Goal: Task Accomplishment & Management: Use online tool/utility

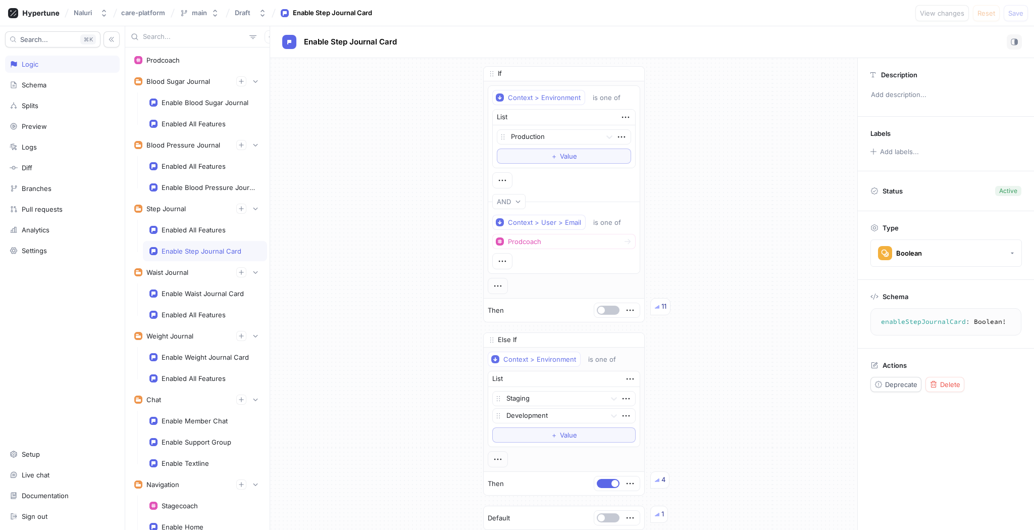
scroll to position [121, 0]
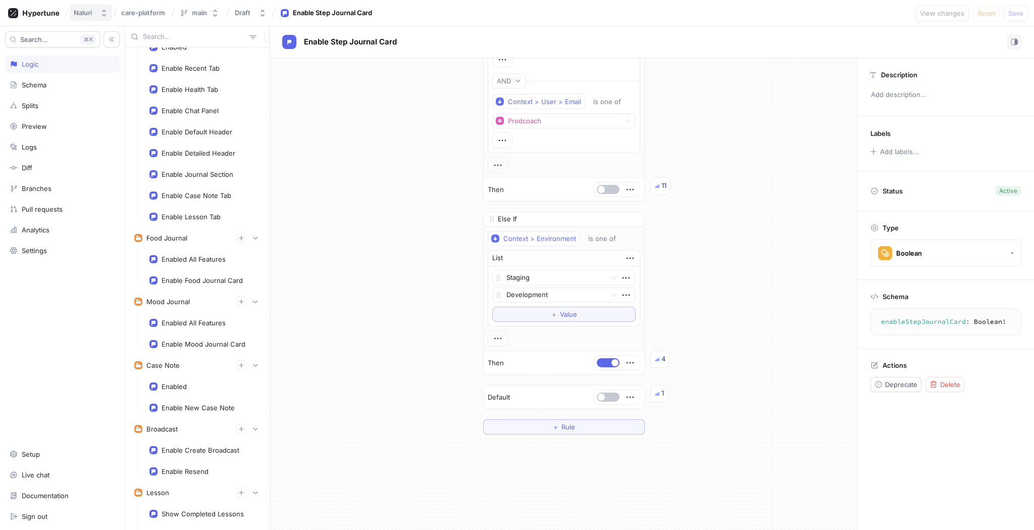
click at [82, 11] on div "Naluri" at bounding box center [83, 13] width 18 height 9
click at [103, 69] on span "Naluri" at bounding box center [132, 69] width 85 height 9
click at [100, 13] on button "Naluri" at bounding box center [91, 13] width 42 height 17
click at [50, 11] on icon at bounding box center [34, 13] width 52 height 10
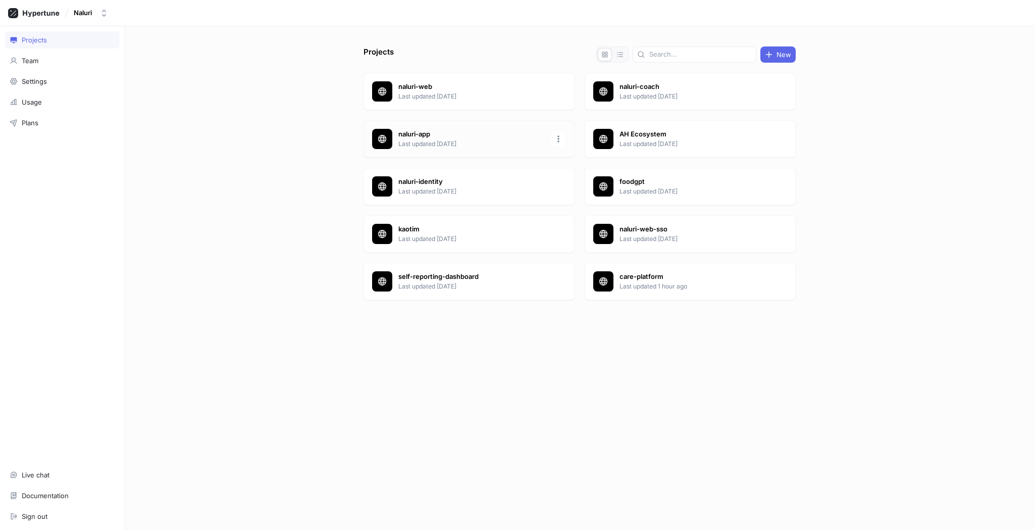
click at [418, 134] on p "naluri-app" at bounding box center [472, 134] width 146 height 10
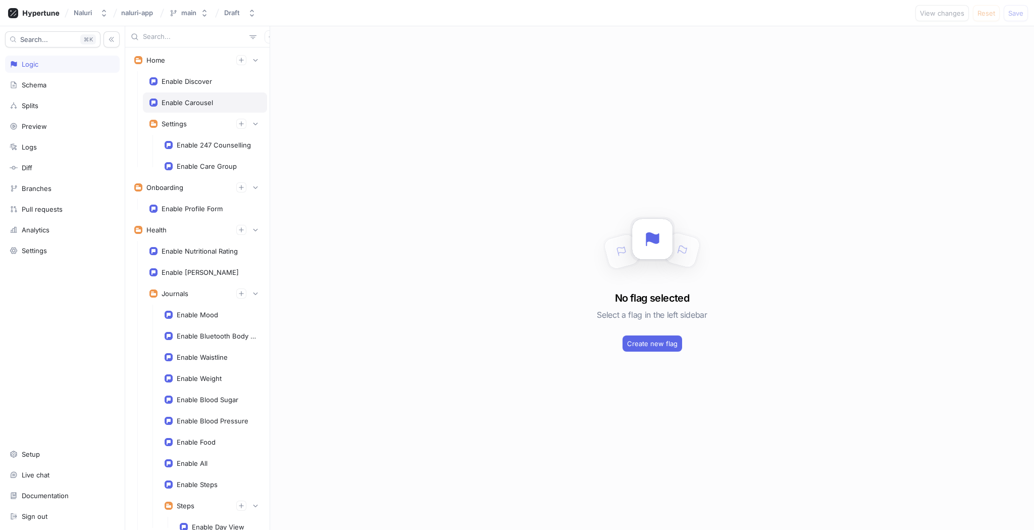
click at [201, 96] on div "Enable Carousel" at bounding box center [205, 102] width 124 height 20
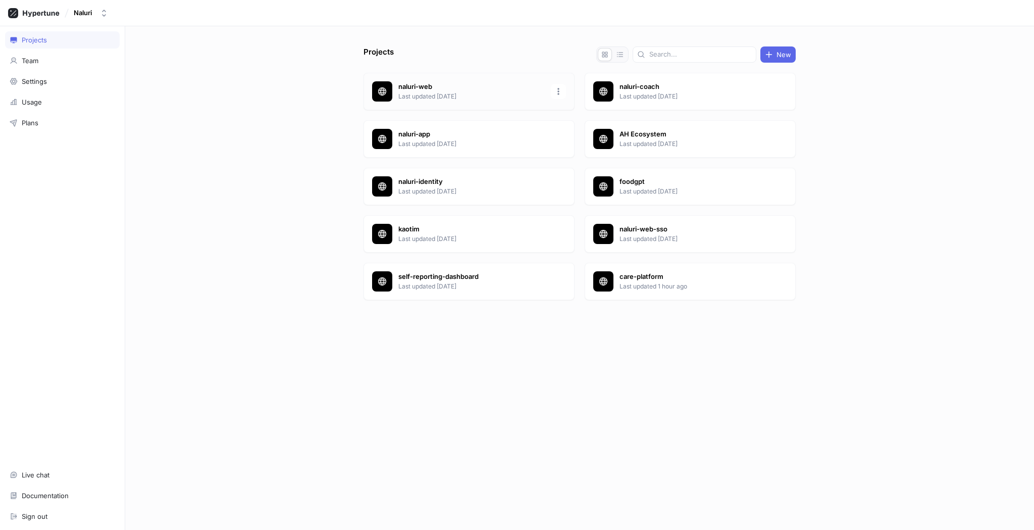
click at [427, 86] on p "naluri-web" at bounding box center [472, 87] width 146 height 10
click at [424, 133] on p "naluri-app" at bounding box center [472, 134] width 146 height 10
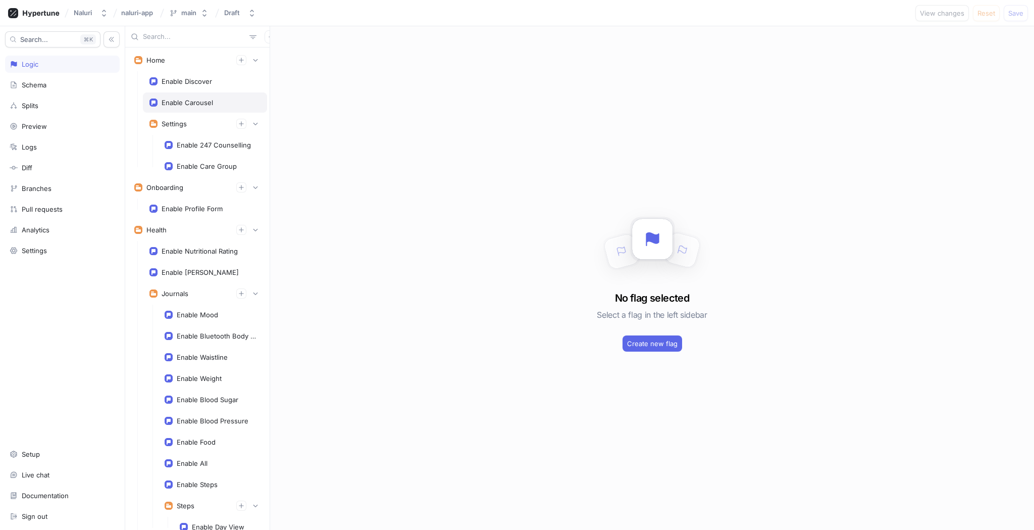
click at [214, 109] on div "Enable Carousel" at bounding box center [205, 102] width 124 height 20
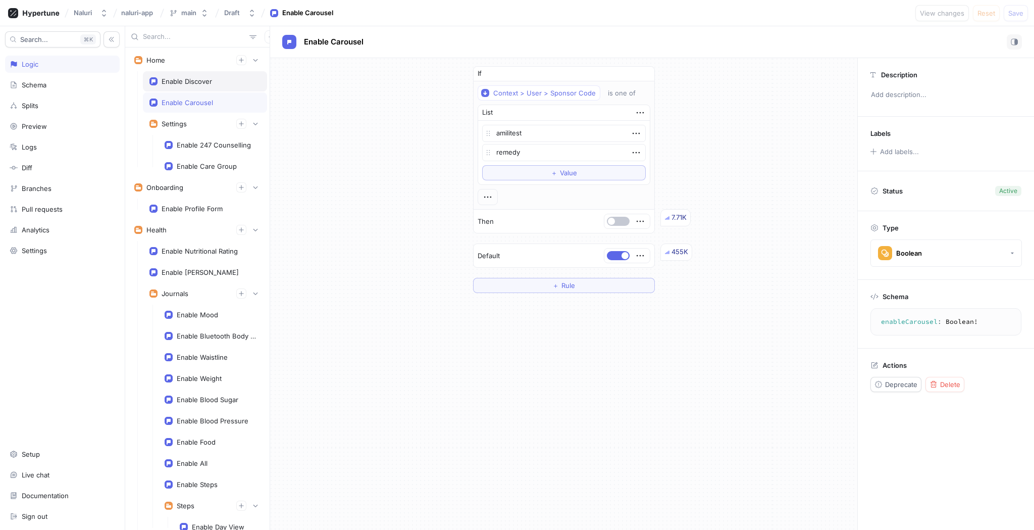
click at [205, 83] on div "Enable Discover" at bounding box center [187, 81] width 51 height 8
type textarea "x"
type textarea "enableDiscover: Boolean!"
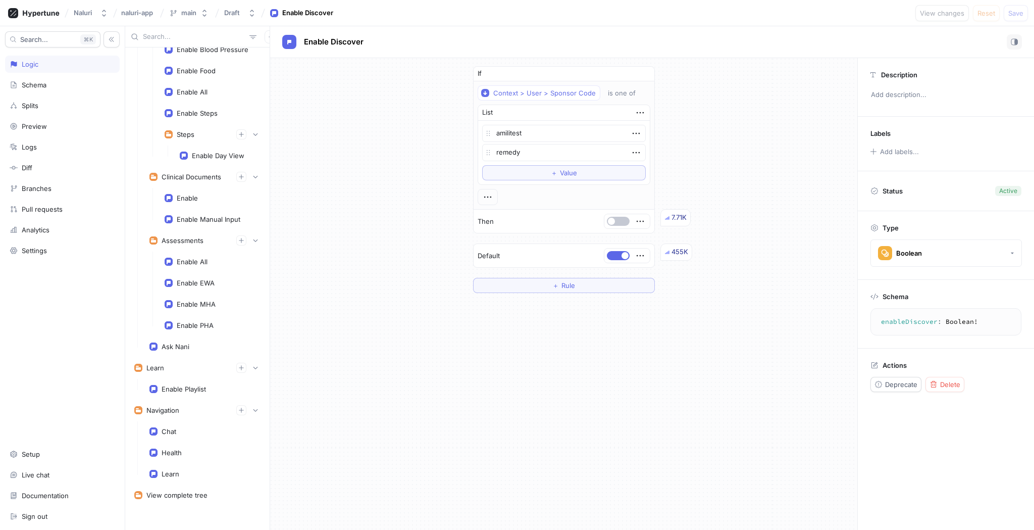
scroll to position [379, 0]
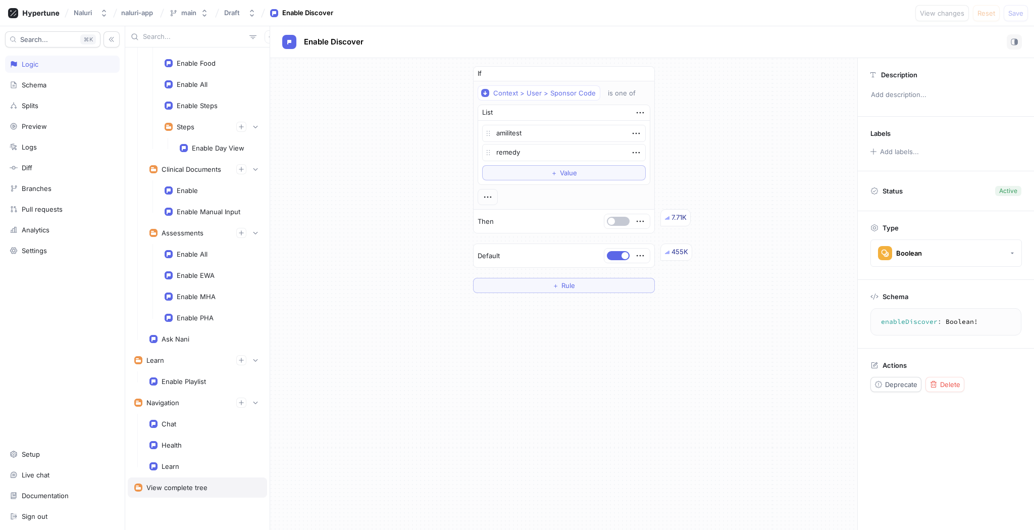
click at [180, 486] on div "View complete tree" at bounding box center [176, 487] width 61 height 8
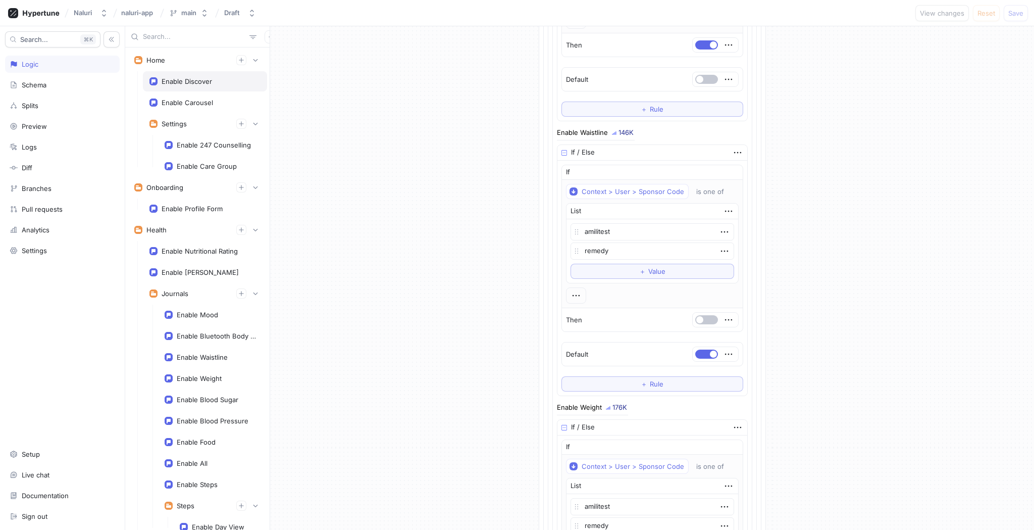
click at [195, 82] on div "Enable Discover" at bounding box center [187, 81] width 51 height 8
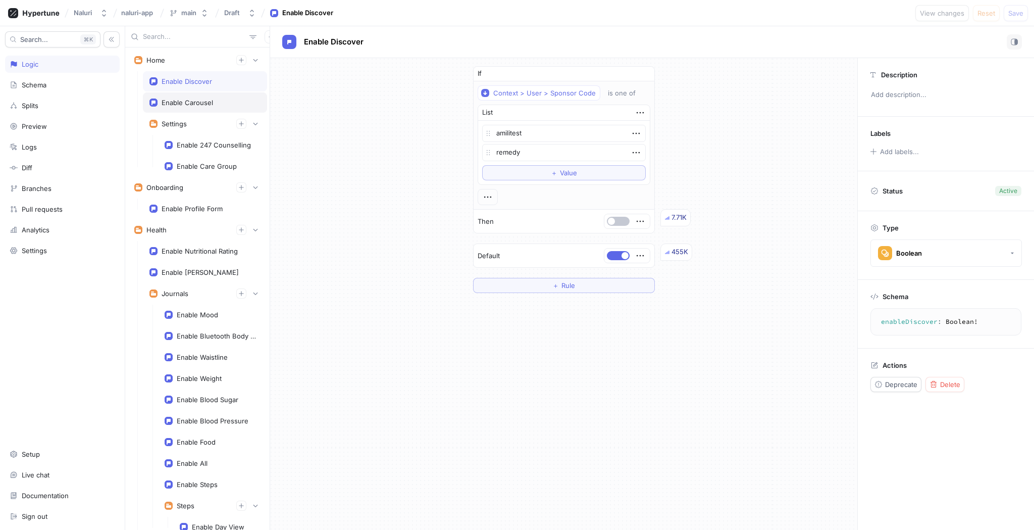
click at [192, 95] on div "Enable Carousel" at bounding box center [205, 102] width 124 height 20
type textarea "x"
click at [195, 145] on div "Enable 247 Counselling" at bounding box center [214, 145] width 74 height 8
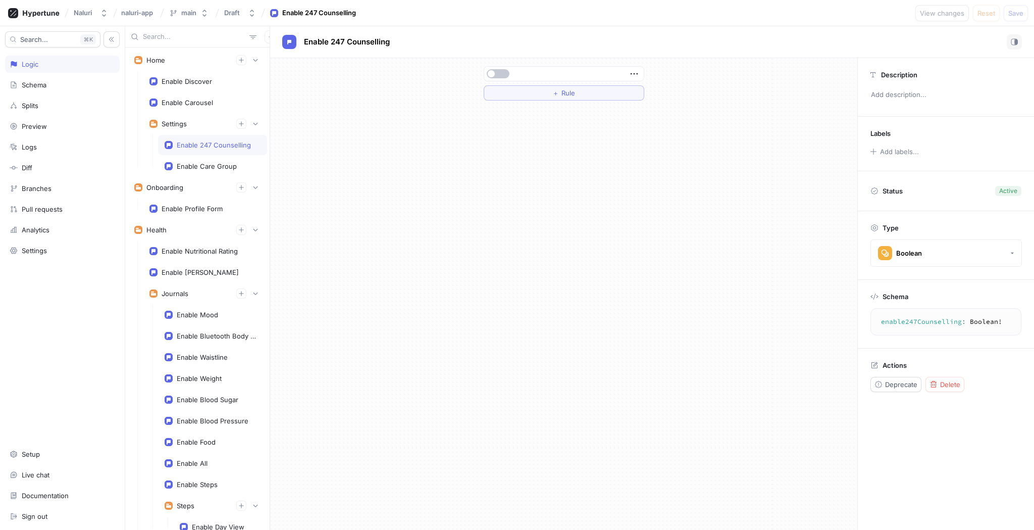
type textarea "enable247Counselling: Boolean!"
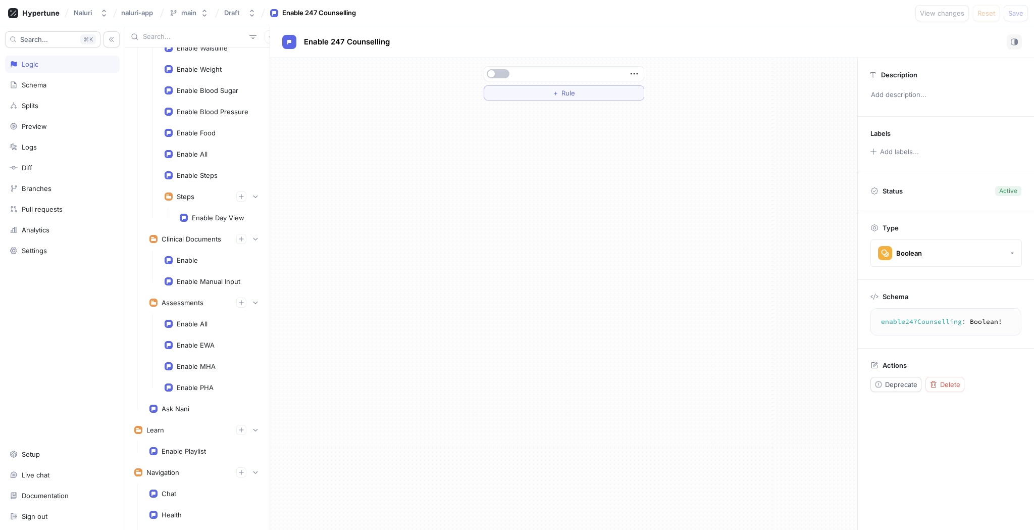
scroll to position [379, 0]
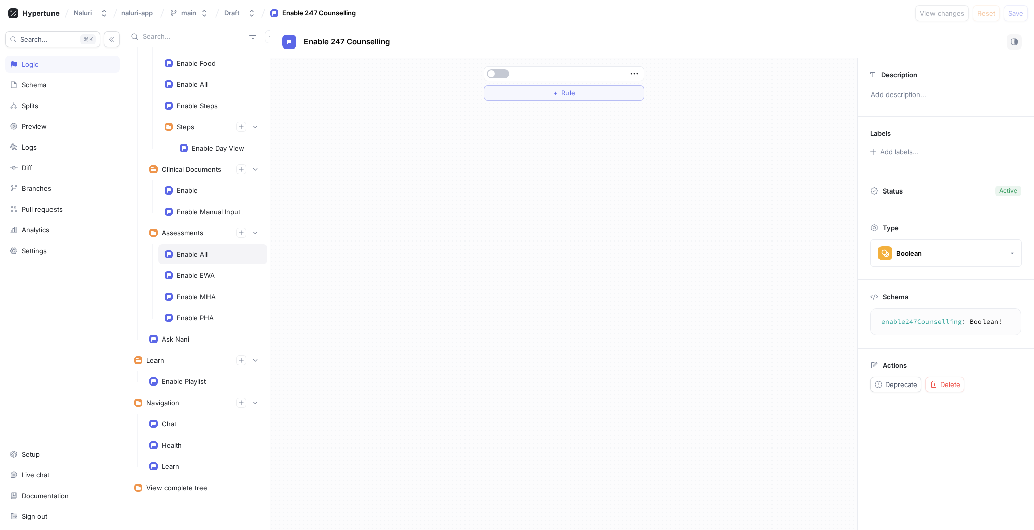
click at [198, 252] on div "Enable All" at bounding box center [192, 254] width 31 height 8
type textarea "x"
type textarea "enableAll: Boolean!"
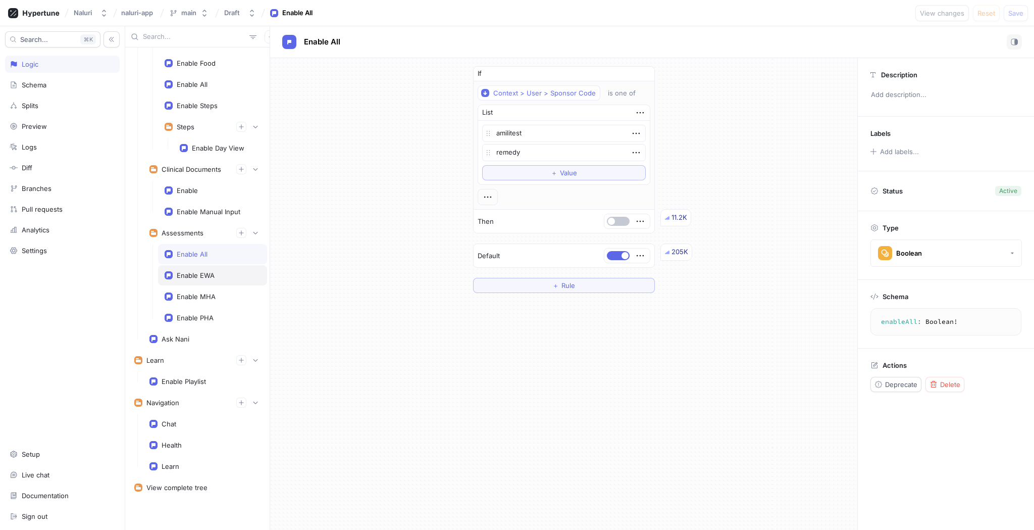
click at [197, 279] on div "Enable EWA" at bounding box center [196, 275] width 38 height 8
type textarea "x"
type textarea "enableEWA: Boolean!"
click at [195, 296] on div "Enable MHA" at bounding box center [196, 296] width 39 height 8
type textarea "x"
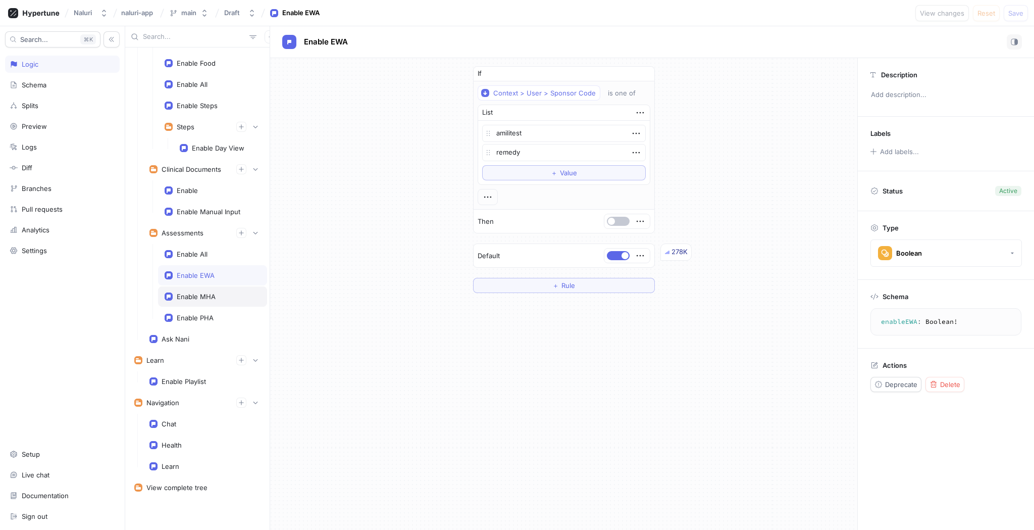
type textarea "enableMHA: Boolean!"
click at [200, 315] on div "Enable PHA" at bounding box center [195, 318] width 37 height 8
type textarea "x"
type textarea "enablePHA: Boolean!"
click at [195, 333] on div "Ask Nani" at bounding box center [205, 339] width 124 height 20
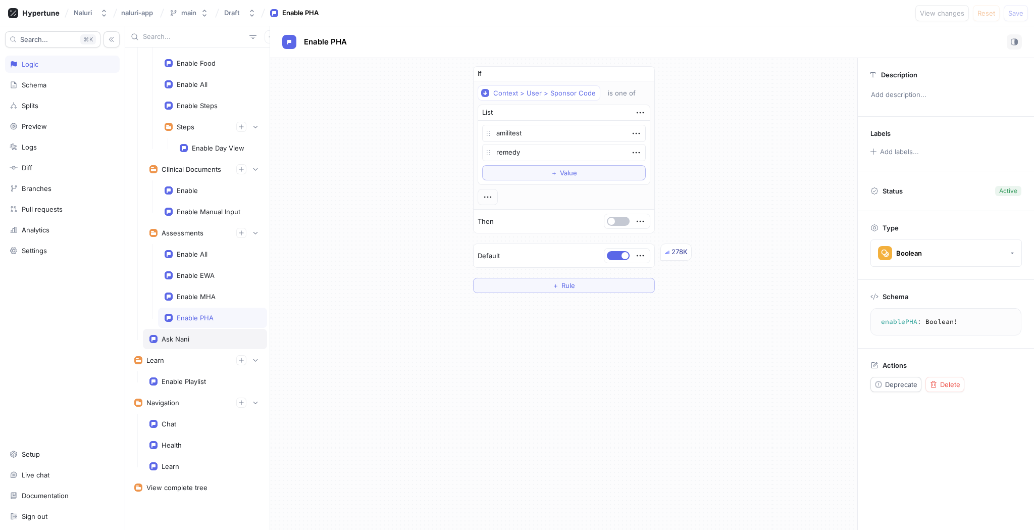
type textarea "x"
type textarea "askNani: Boolean!"
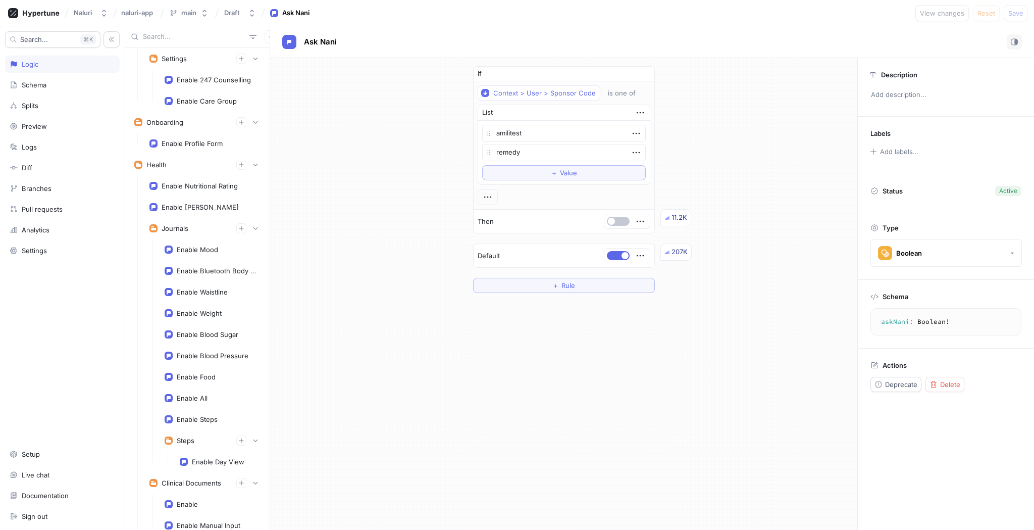
scroll to position [55, 0]
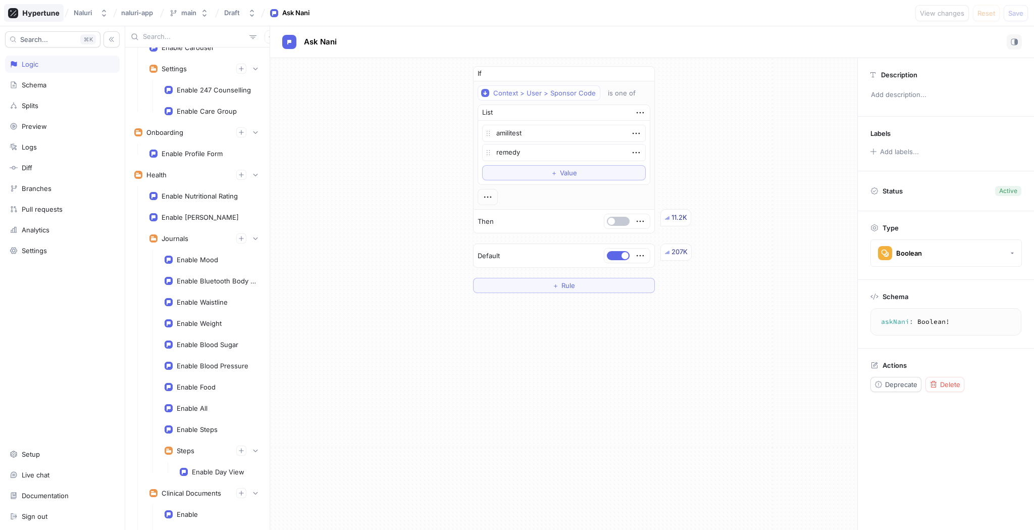
click at [13, 10] on rect at bounding box center [13, 13] width 10 height 10
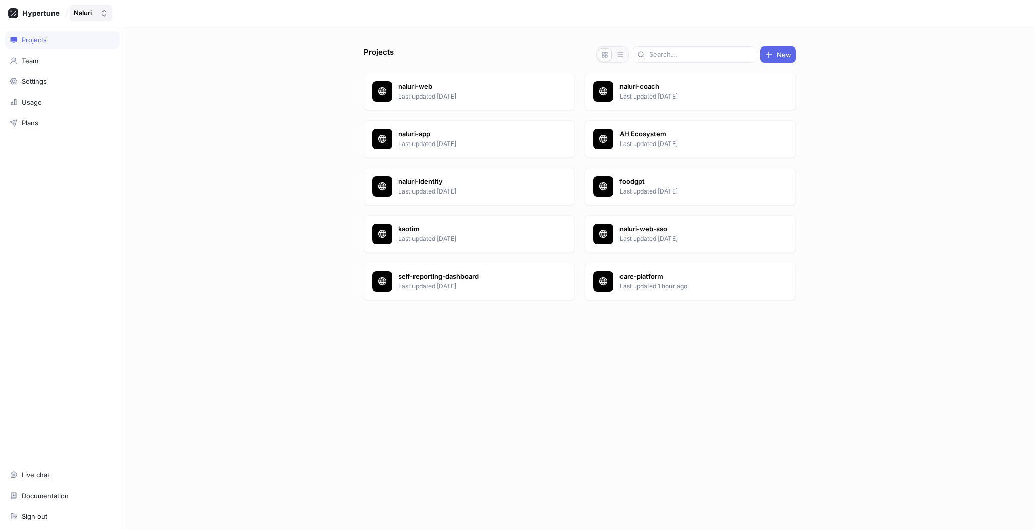
click at [98, 18] on button "Naluri" at bounding box center [91, 13] width 42 height 17
click at [436, 137] on p "naluri-app" at bounding box center [472, 134] width 146 height 10
click at [425, 87] on p "naluri-web" at bounding box center [472, 87] width 146 height 10
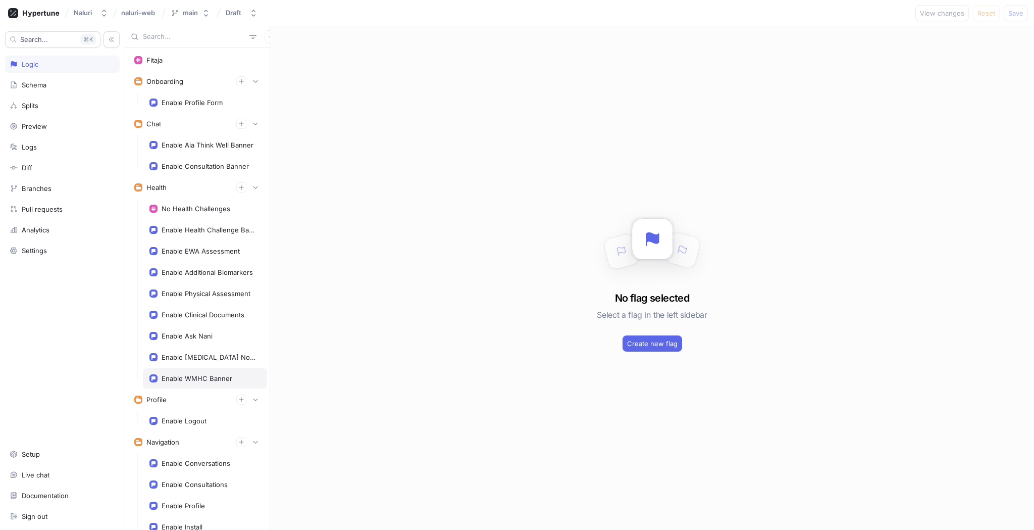
click at [204, 378] on div "Enable WMHC Banner" at bounding box center [197, 378] width 71 height 8
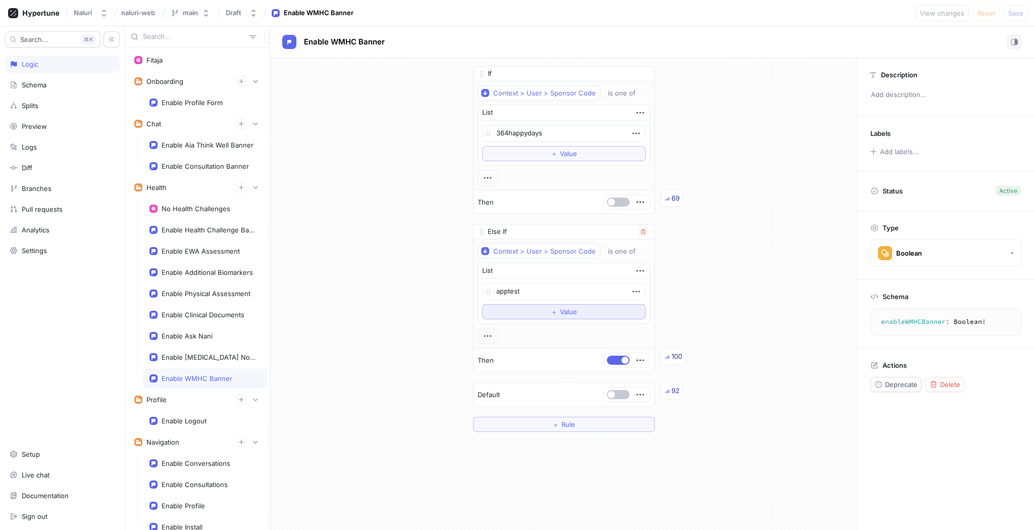
click at [543, 313] on button "＋ Value" at bounding box center [564, 311] width 164 height 15
type textarea "x"
type textarea "w"
type textarea "x"
type textarea "wm"
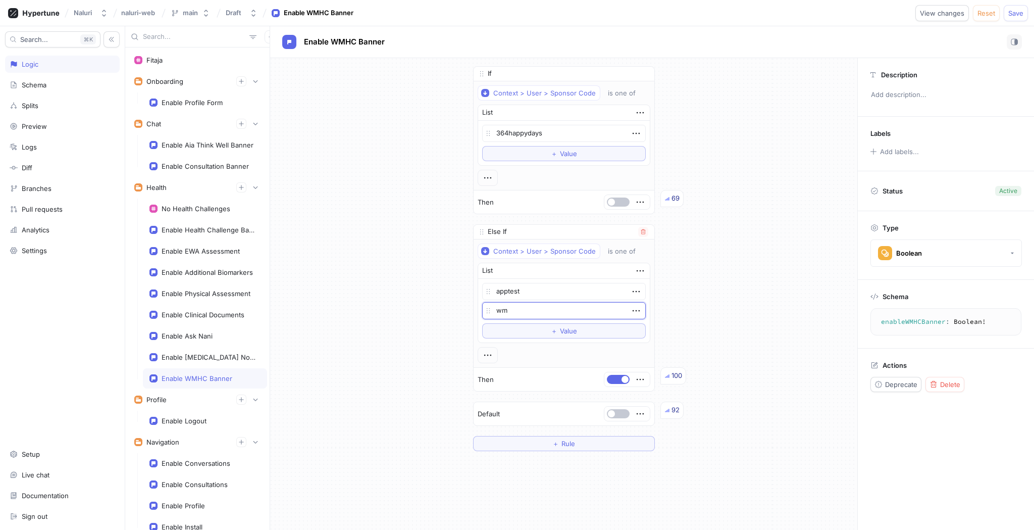
type textarea "x"
type textarea "wmh"
type textarea "x"
type textarea "wmhd"
type textarea "x"
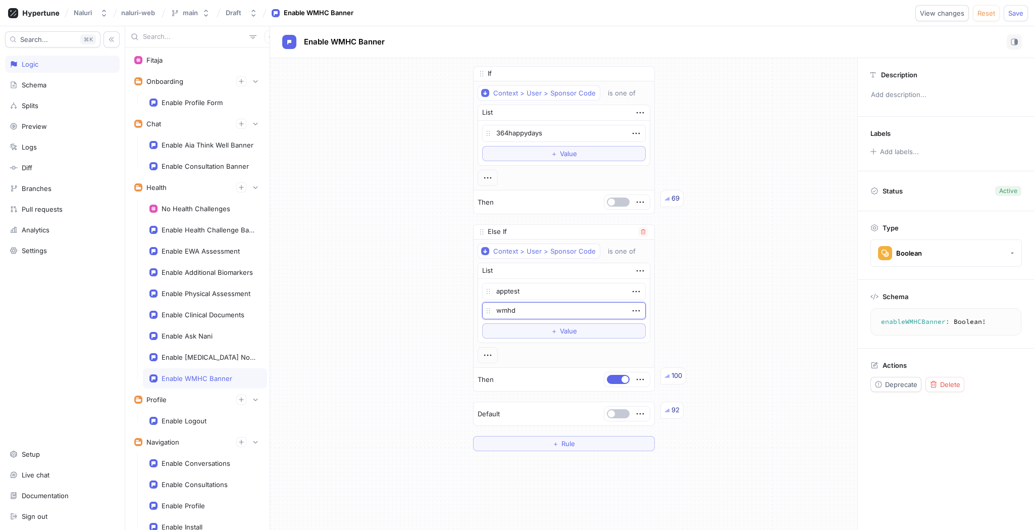
type textarea "wmhd2"
type textarea "x"
type textarea "wmhd20"
type textarea "x"
type textarea "wmhd2025"
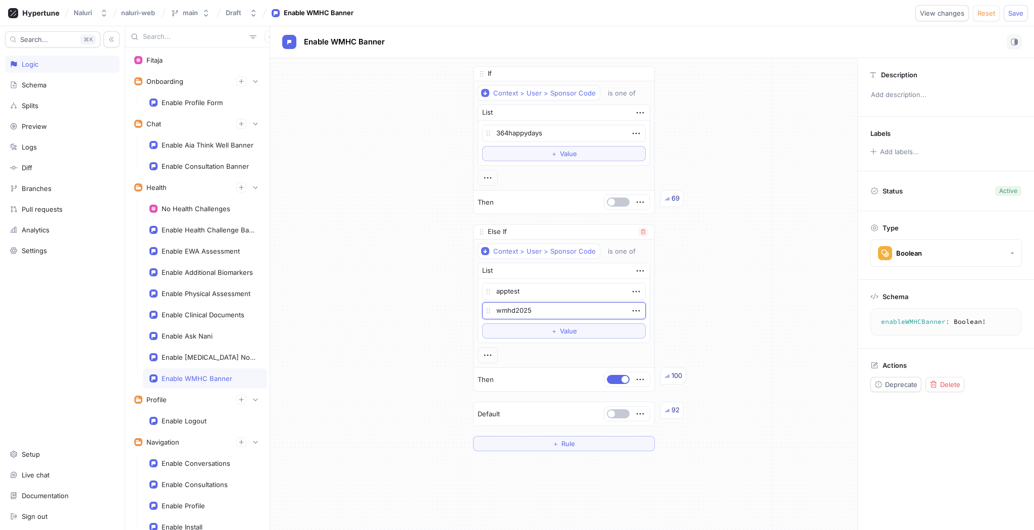
type textarea "x"
type textarea "wmhd202"
type textarea "x"
type textarea "wmhd20"
type textarea "x"
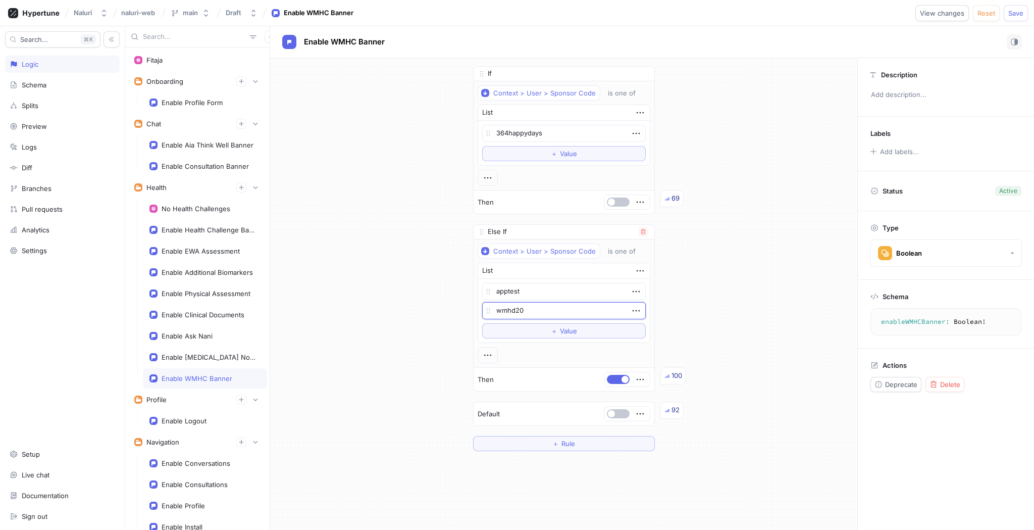
type textarea "wmhd2"
type textarea "x"
type textarea "wmhd"
type textarea "x"
type textarea "wmh"
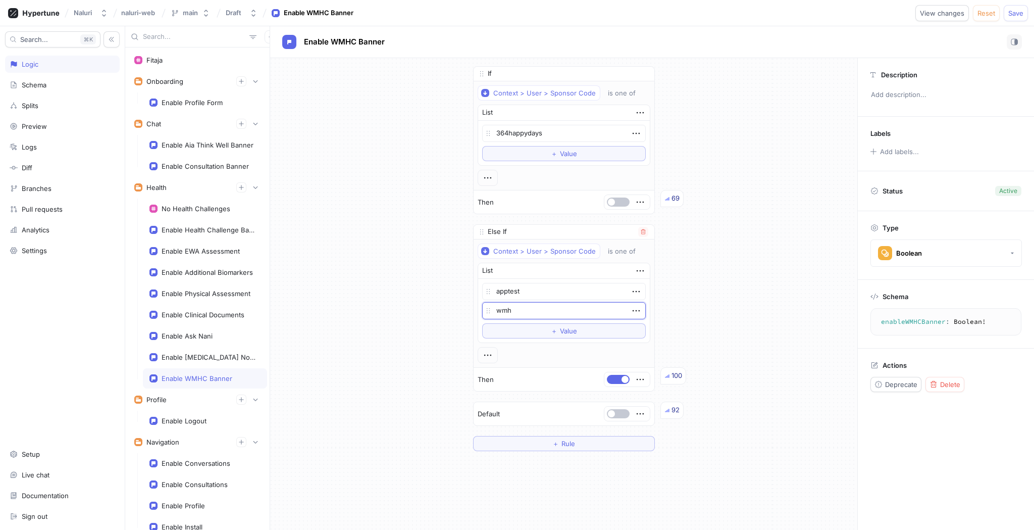
type textarea "x"
type textarea "wm"
type textarea "x"
type textarea "w"
type textarea "x"
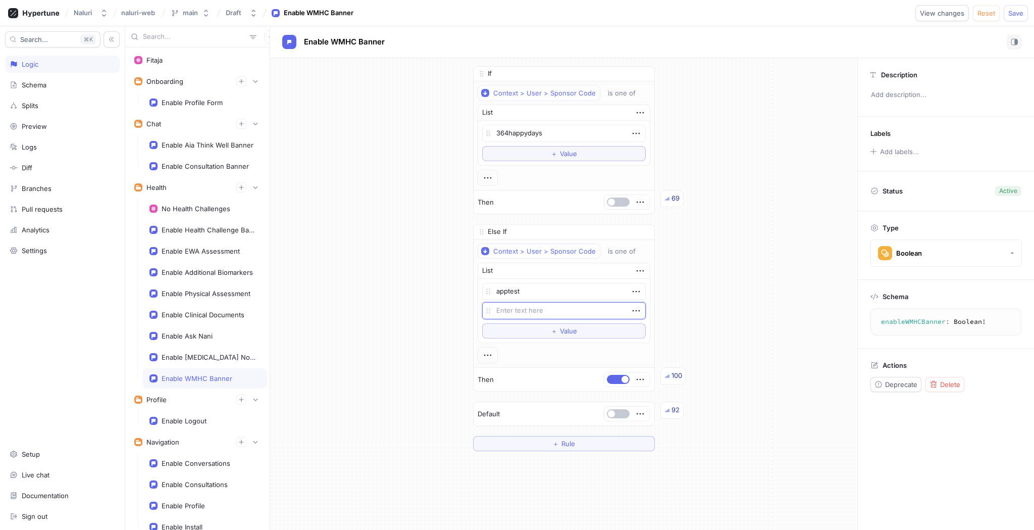
click at [728, 278] on div "If Context > User > Sponsor Code is one of List 364happydays To pick up a dragg…" at bounding box center [563, 258] width 587 height 401
click at [713, 295] on div "If Context > User > Sponsor Code is one of List 364happydays To pick up a dragg…" at bounding box center [563, 258] width 587 height 401
click at [631, 311] on icon "button" at bounding box center [636, 310] width 11 height 11
click at [639, 329] on div "Delete" at bounding box center [670, 329] width 86 height 17
click at [742, 308] on div "If Context > User > Sponsor Code is one of List 364happydays To pick up a dragg…" at bounding box center [563, 249] width 587 height 382
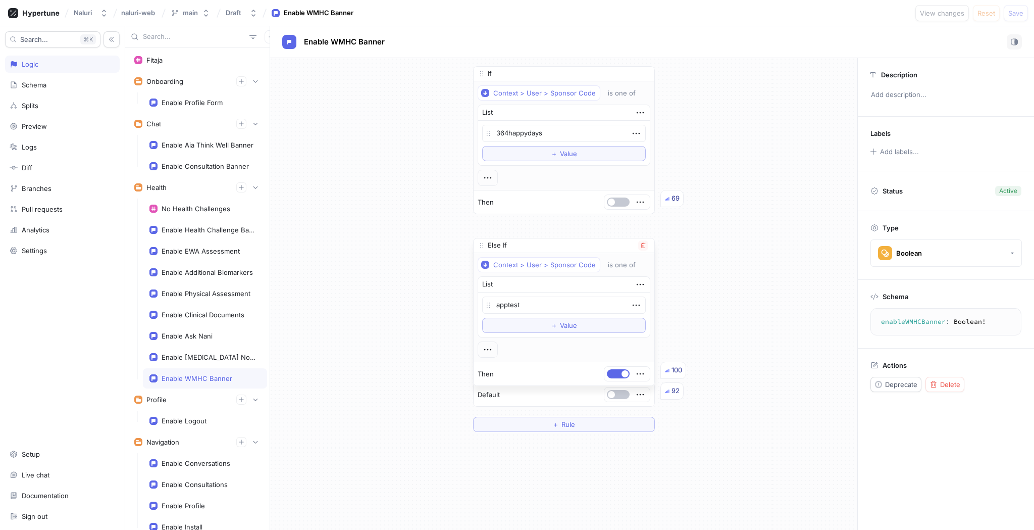
drag, startPoint x: 478, startPoint y: 233, endPoint x: 522, endPoint y: 246, distance: 46.3
click at [522, 246] on div "Else If" at bounding box center [564, 245] width 181 height 15
click at [564, 424] on span "Rule" at bounding box center [569, 424] width 14 height 6
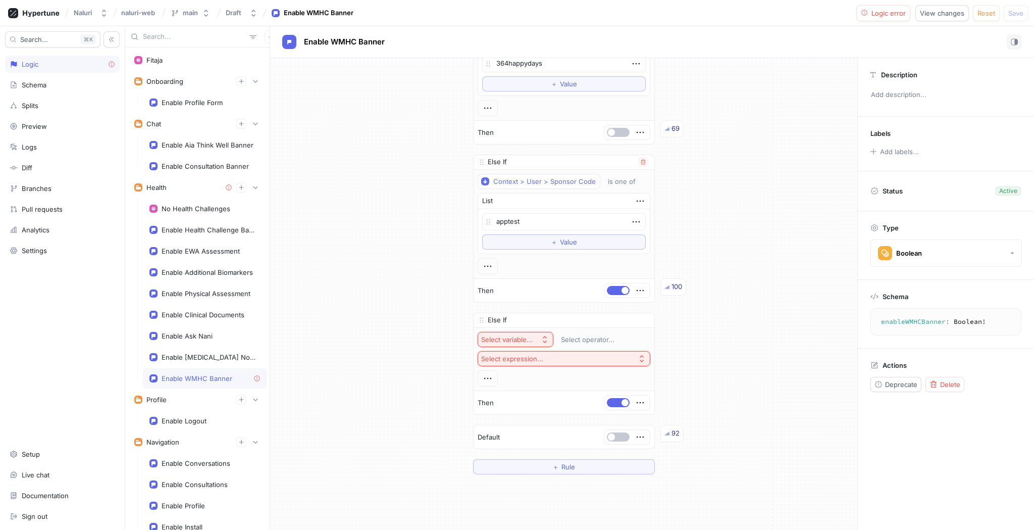
scroll to position [71, 0]
click at [526, 338] on div "Select variable..." at bounding box center [507, 338] width 52 height 9
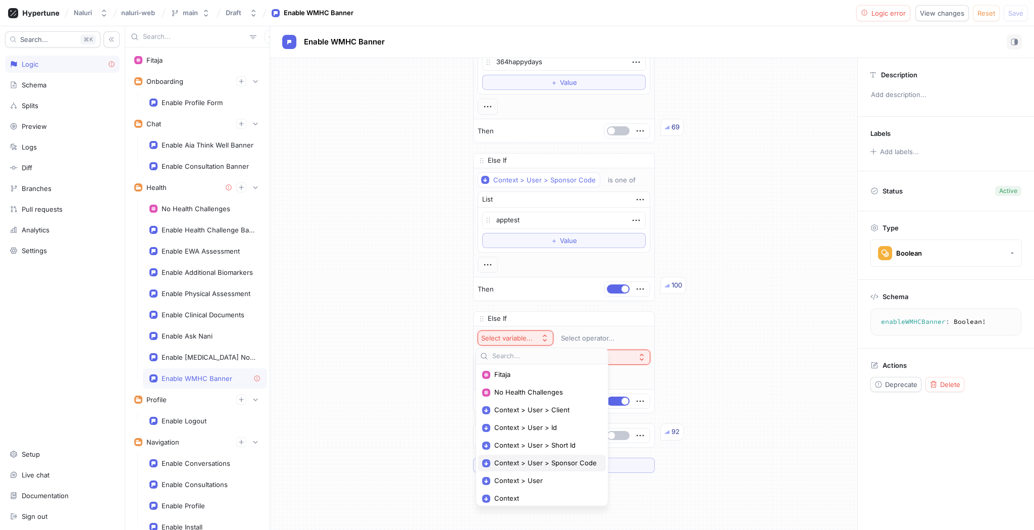
click at [522, 456] on div "Context > User > Sponsor Code" at bounding box center [542, 463] width 128 height 17
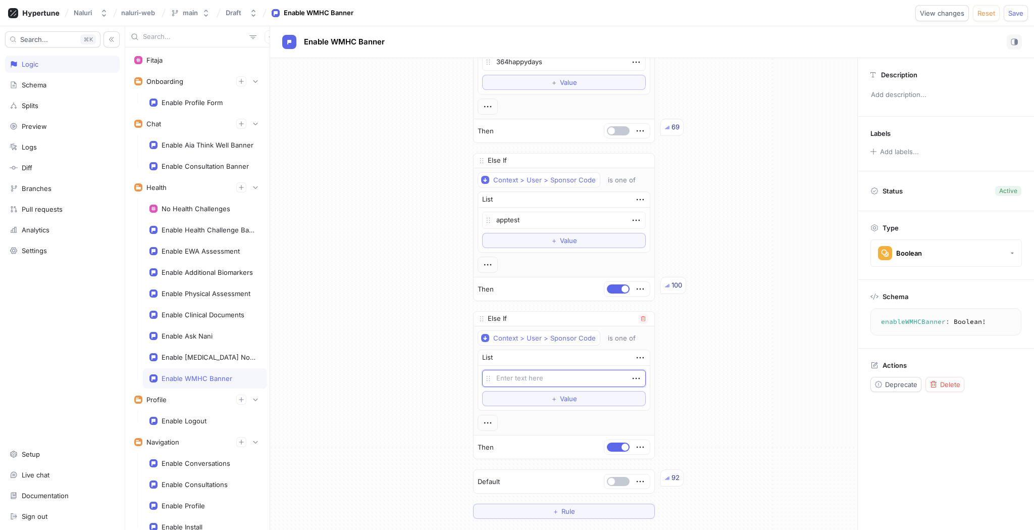
click at [522, 375] on textarea at bounding box center [564, 378] width 164 height 17
type textarea "x"
type textarea "w"
type textarea "x"
type textarea "wm"
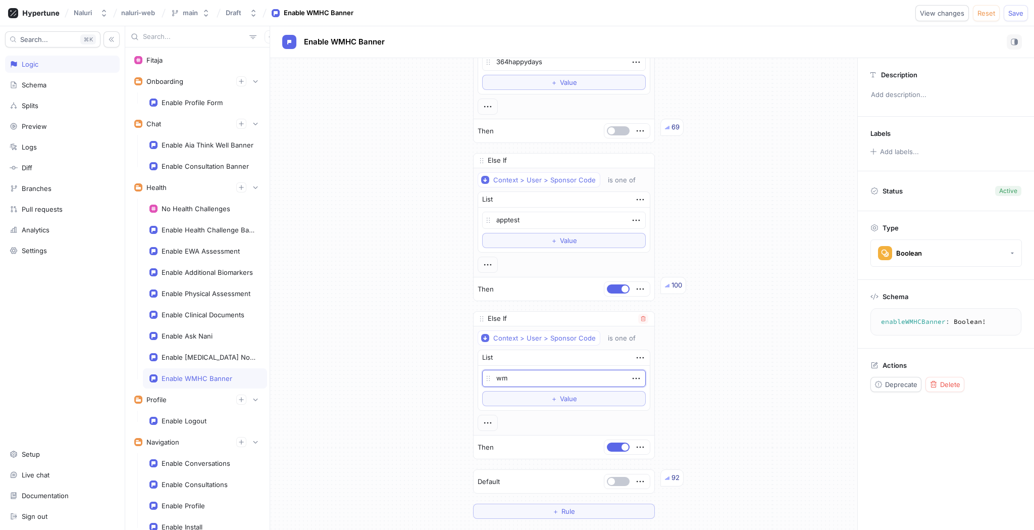
type textarea "x"
type textarea "wmh"
type textarea "x"
type textarea "wmhd"
type textarea "x"
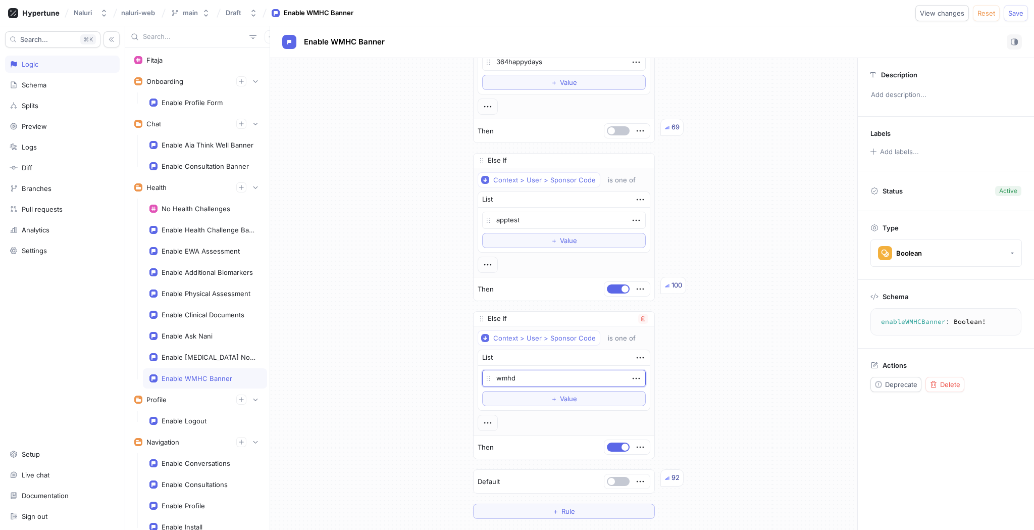
type textarea "wmhd2"
type textarea "x"
type textarea "wmhd202"
type textarea "x"
type textarea "wmhd2025"
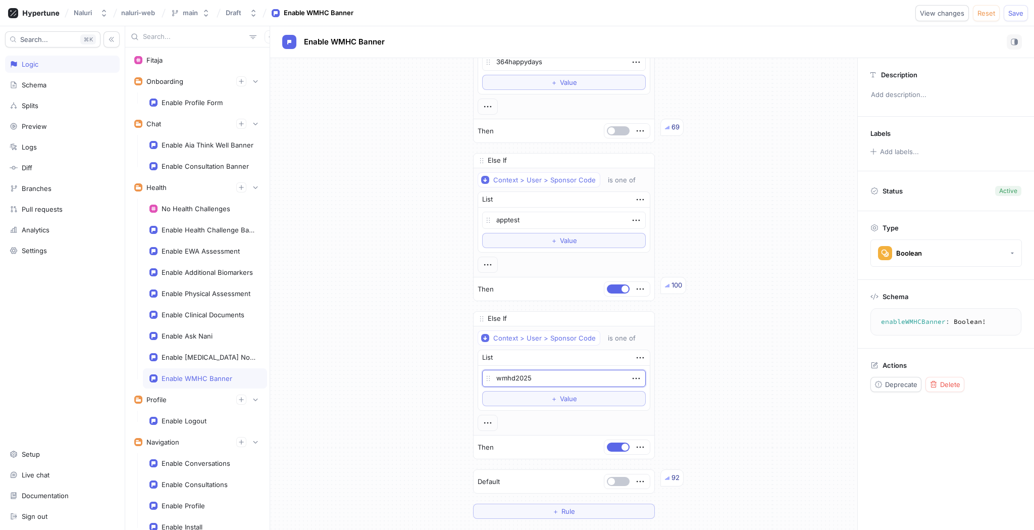
click at [673, 354] on div "If Context > User > Sponsor Code is one of List 364happydays To pick up a dragg…" at bounding box center [563, 257] width 587 height 540
click at [1009, 11] on span "Save" at bounding box center [1016, 13] width 15 height 6
type textarea "x"
